Goal: Information Seeking & Learning: Learn about a topic

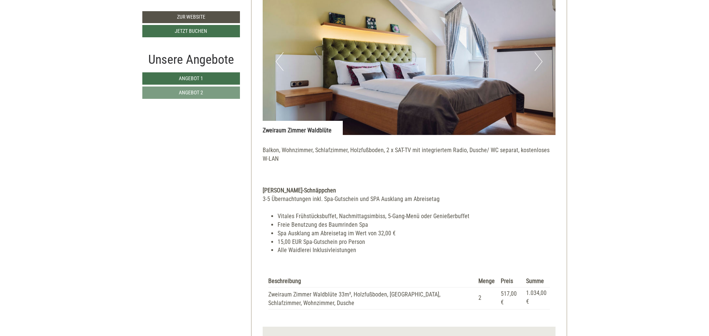
scroll to position [626, 0]
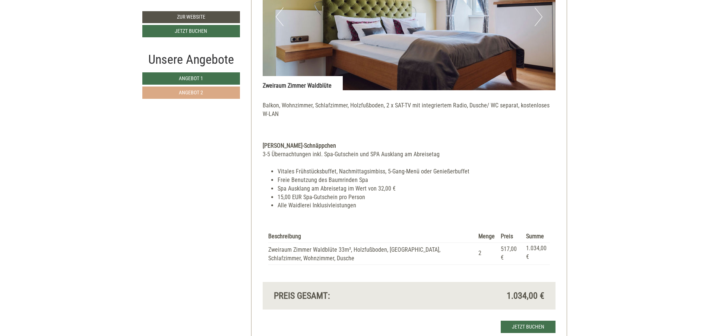
click at [215, 95] on link "Angebot 2" at bounding box center [191, 92] width 98 height 12
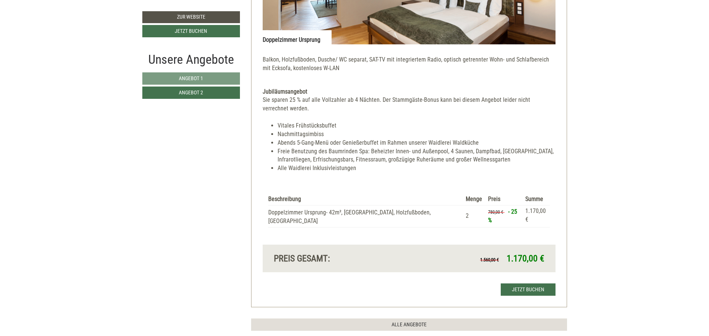
scroll to position [722, 0]
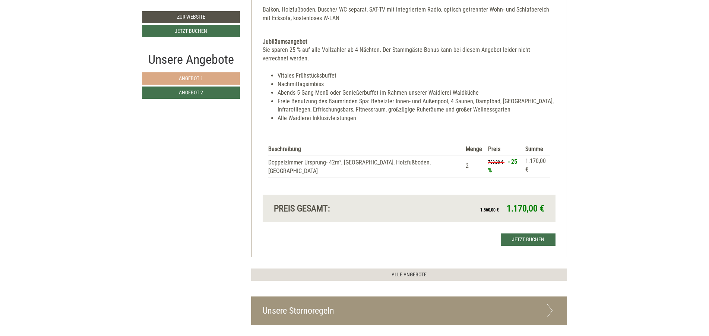
click at [211, 73] on link "Angebot 1" at bounding box center [191, 78] width 98 height 12
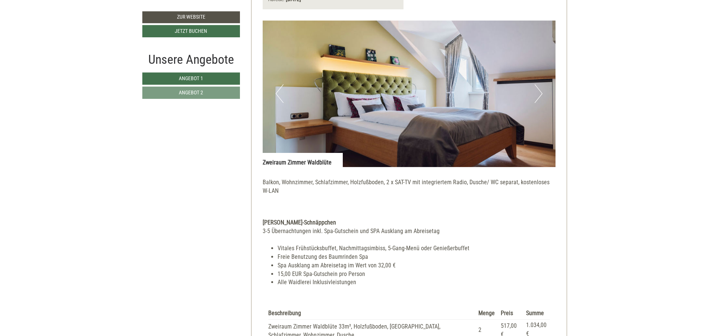
scroll to position [543, 0]
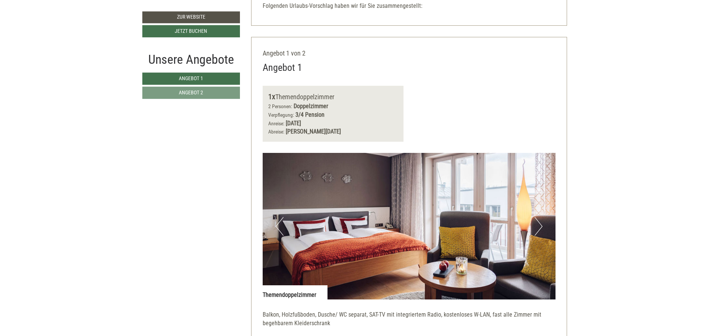
scroll to position [179, 0]
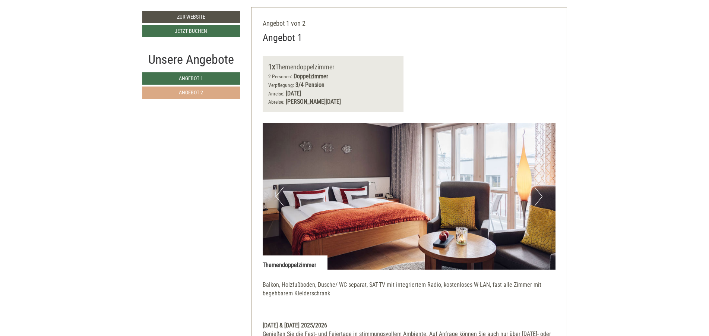
click at [210, 92] on link "Angebot 2" at bounding box center [191, 92] width 98 height 12
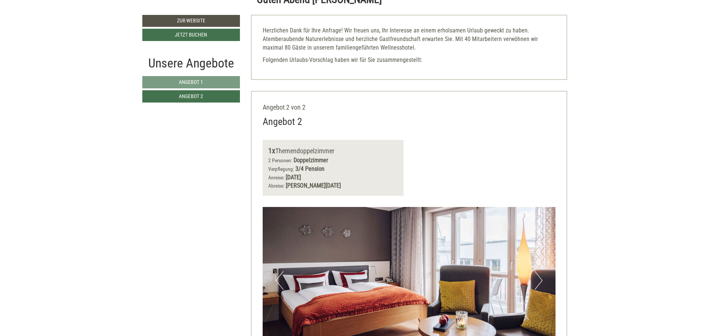
scroll to position [52, 0]
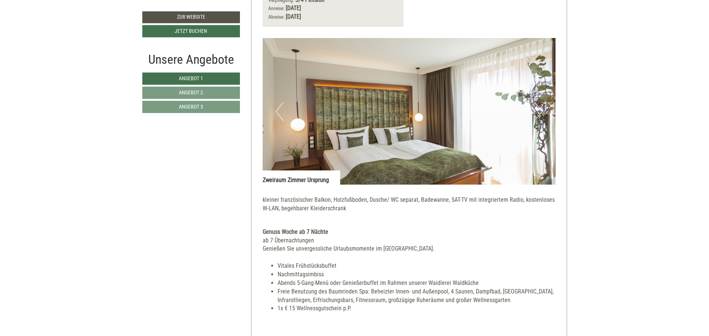
scroll to position [1610, 0]
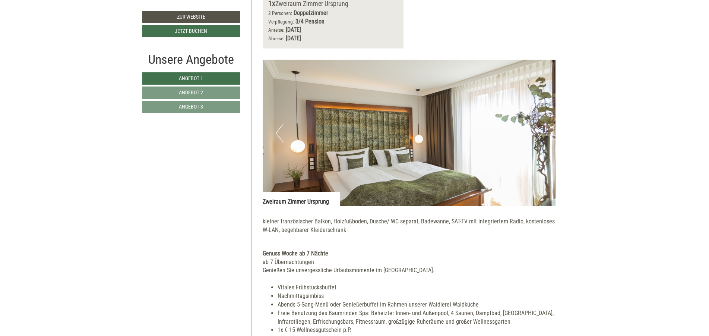
click at [529, 130] on img at bounding box center [409, 133] width 293 height 146
click at [550, 123] on img at bounding box center [409, 133] width 293 height 146
click at [279, 129] on button "Previous" at bounding box center [280, 133] width 8 height 19
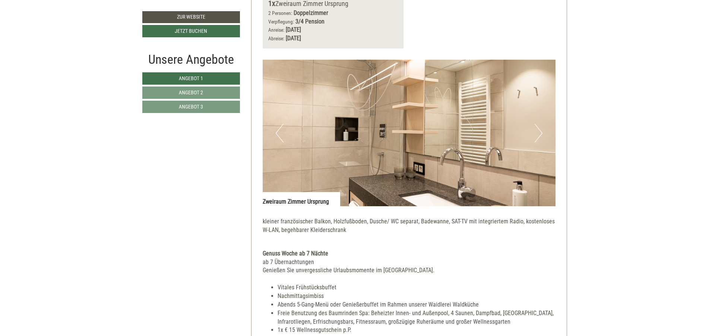
click at [279, 129] on button "Previous" at bounding box center [280, 133] width 8 height 19
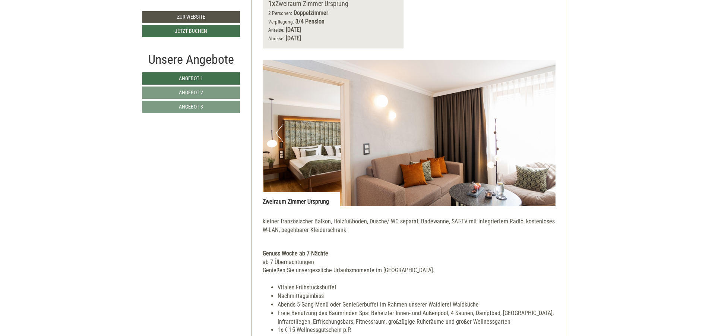
click at [279, 129] on button "Previous" at bounding box center [280, 133] width 8 height 19
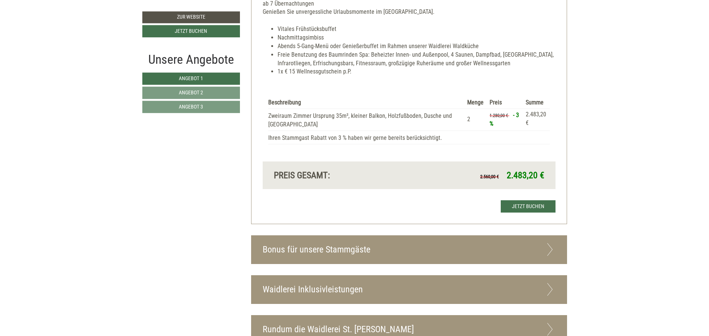
scroll to position [1878, 0]
